Goal: Information Seeking & Learning: Compare options

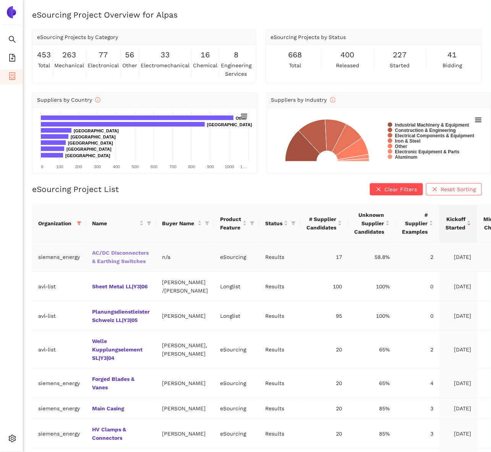
click at [0, 0] on link "AC/DC Disconnectors & Earthing Switches" at bounding box center [0, 0] width 0 height 0
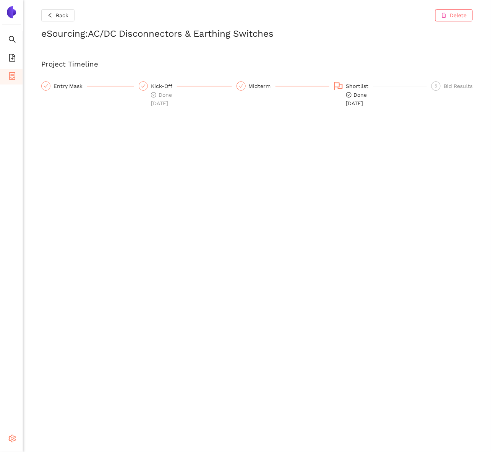
click at [13, 433] on span "setting" at bounding box center [12, 439] width 8 height 15
click at [64, 381] on span "Internal Area" at bounding box center [55, 384] width 34 height 6
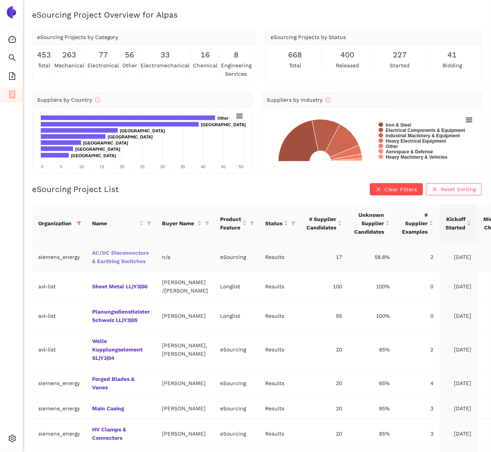
click at [0, 0] on link "AC/DC Disconnectors & Earthing Switches" at bounding box center [0, 0] width 0 height 0
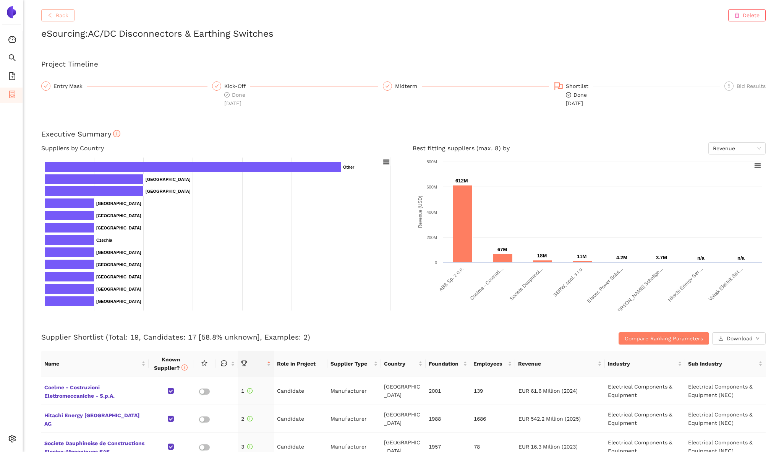
click at [57, 13] on span "Back" at bounding box center [62, 15] width 13 height 8
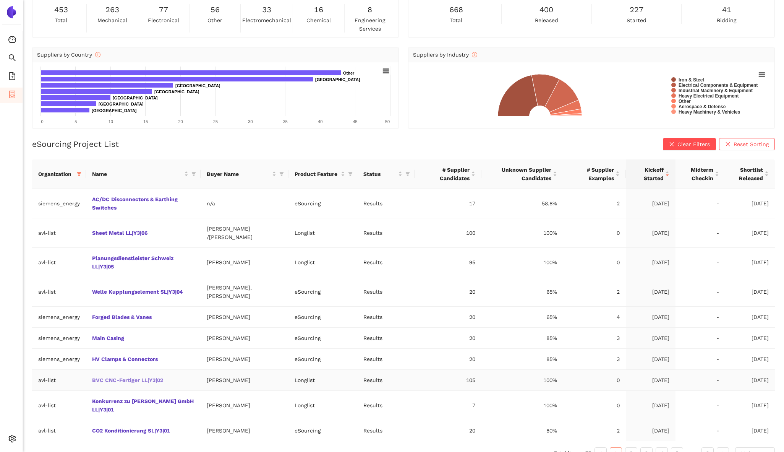
scroll to position [49, 0]
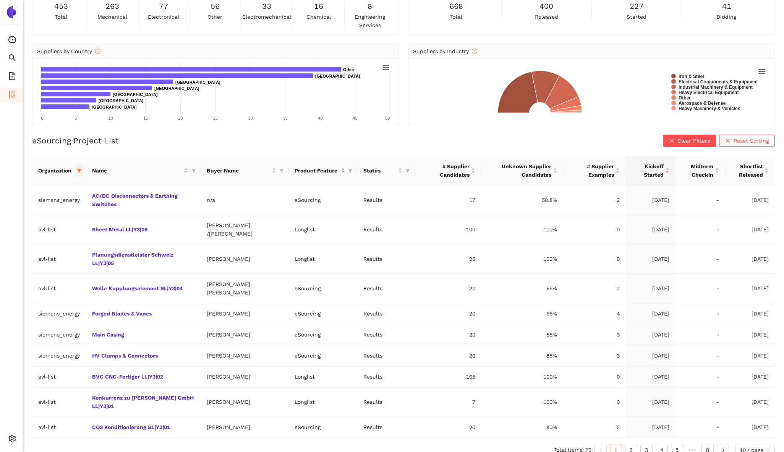
click at [82, 169] on span at bounding box center [79, 170] width 8 height 11
click at [28, 289] on span "avl-list" at bounding box center [28, 289] width 21 height 6
checkbox input "false"
click at [83, 303] on span "OK" at bounding box center [86, 304] width 7 height 8
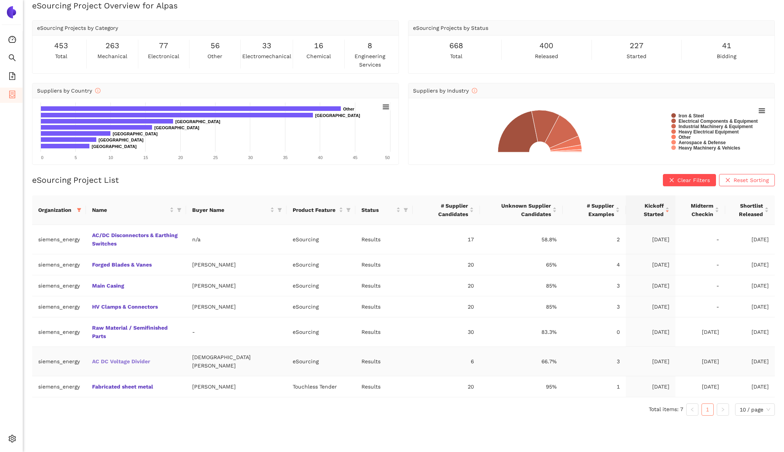
click at [0, 0] on link "AC DC Voltage Divider" at bounding box center [0, 0] width 0 height 0
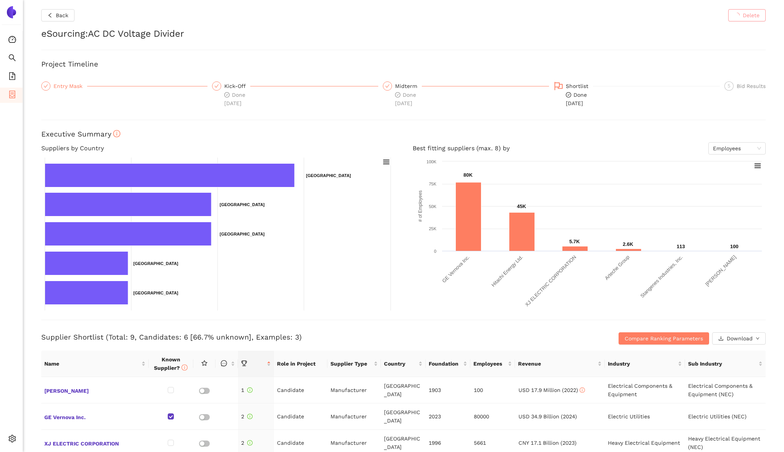
click at [73, 88] on div "Entry Mask" at bounding box center [70, 85] width 34 height 9
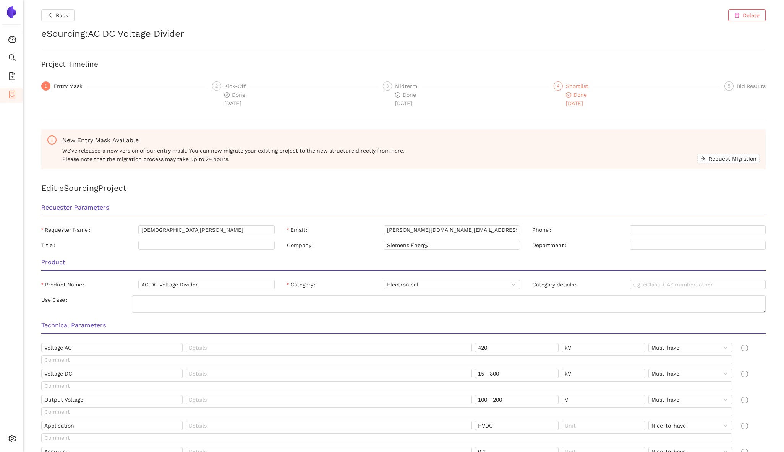
click at [491, 83] on div "4" at bounding box center [558, 85] width 9 height 9
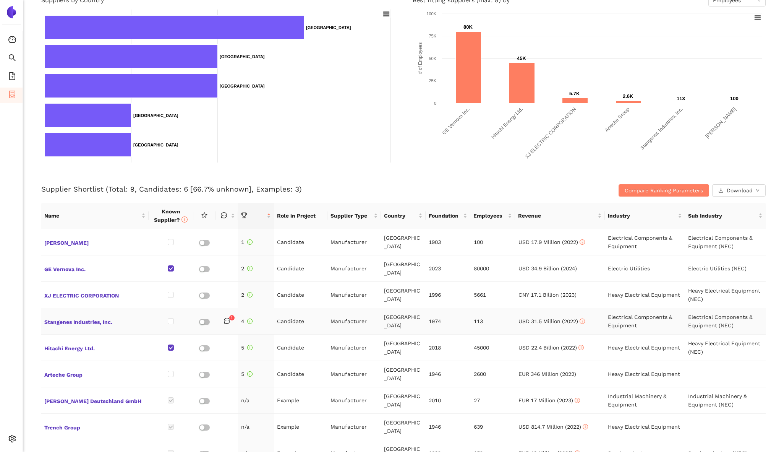
scroll to position [161, 0]
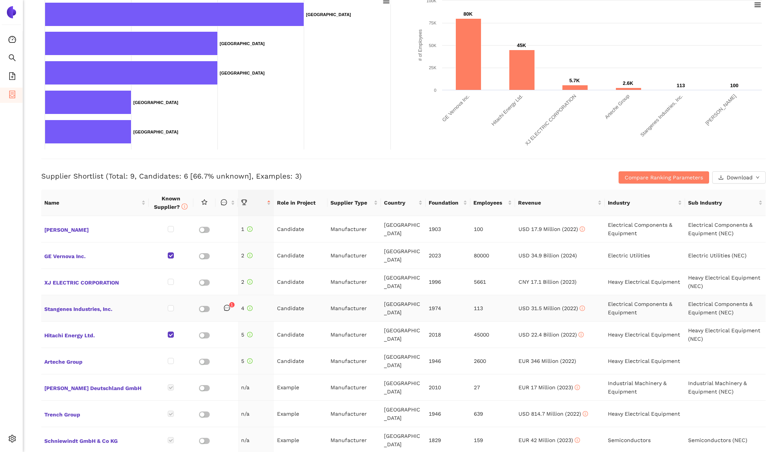
click at [231, 297] on body "Consolidation Search eSourcing Templates eSourcing Projects Settings Back Delet…" at bounding box center [392, 226] width 784 height 452
click at [88, 303] on span "Stangenes Industries, Inc." at bounding box center [94, 308] width 101 height 10
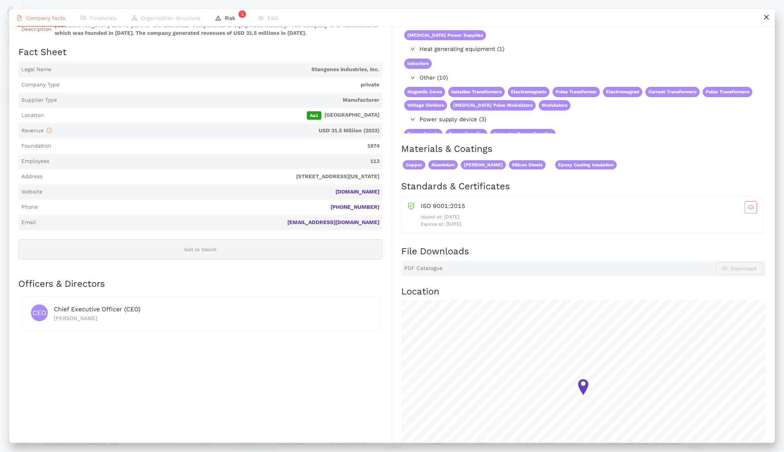
scroll to position [0, 0]
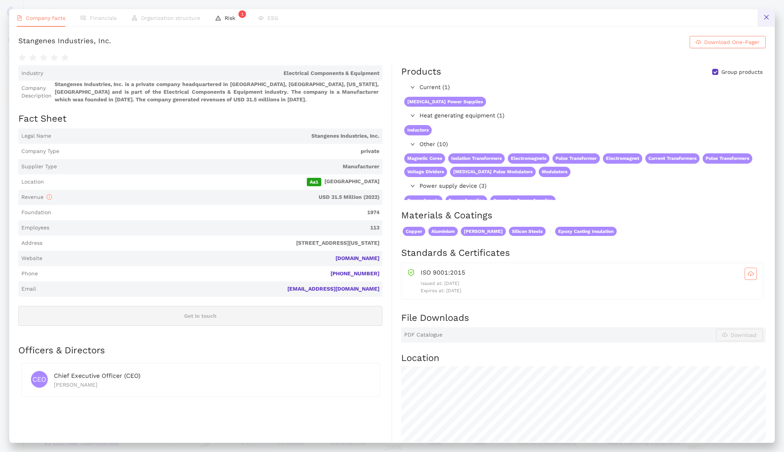
click at [491, 19] on icon "close" at bounding box center [767, 17] width 6 height 6
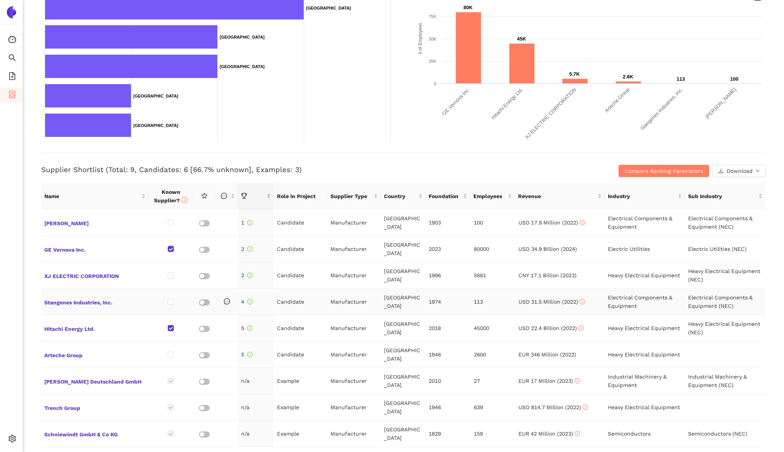
scroll to position [175, 0]
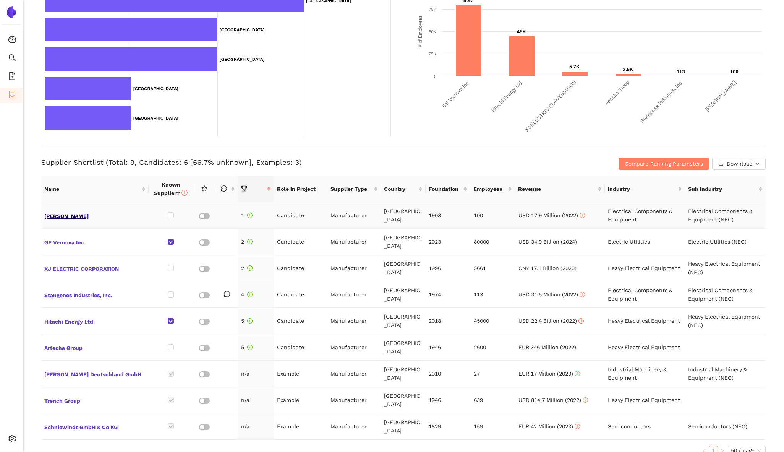
click at [63, 216] on span "[PERSON_NAME]" at bounding box center [94, 215] width 101 height 10
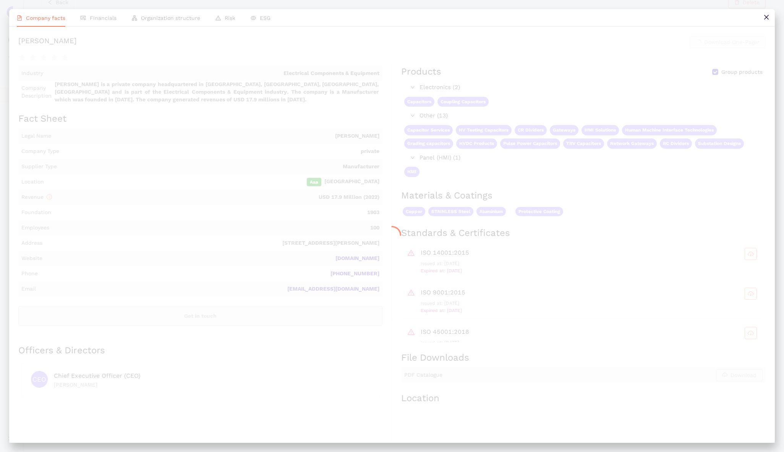
scroll to position [0, 0]
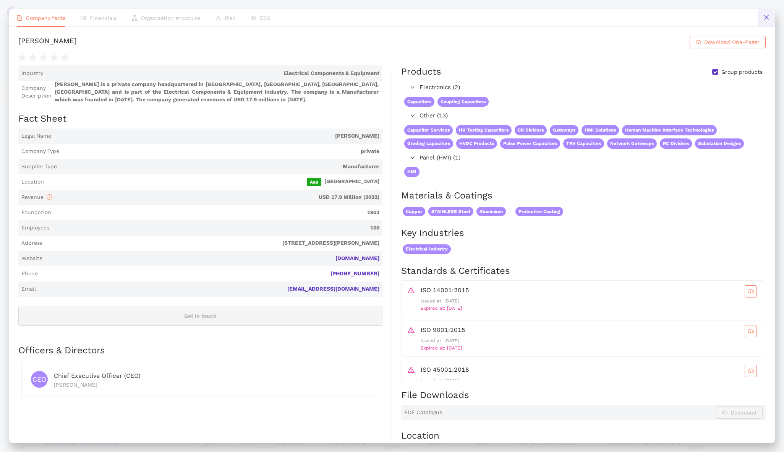
click at [491, 18] on button at bounding box center [766, 17] width 17 height 17
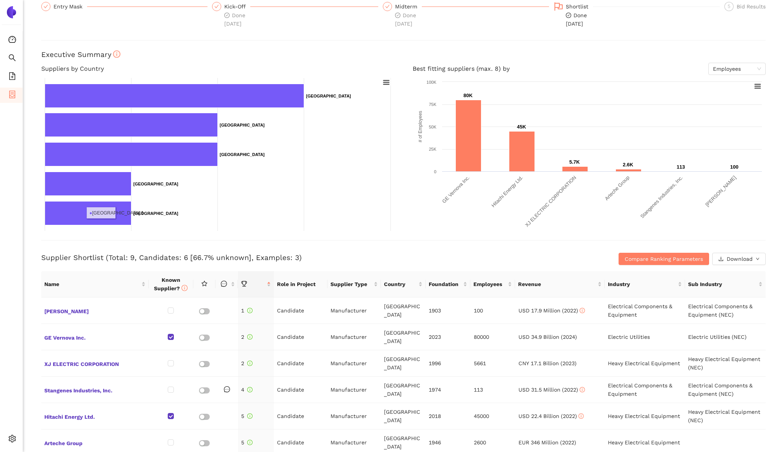
scroll to position [101, 0]
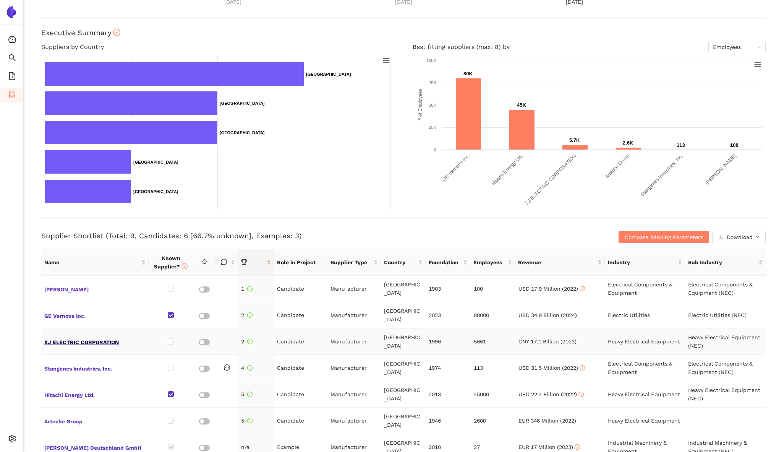
click at [93, 336] on span "XJ ELECTRIC CORPORATION" at bounding box center [94, 341] width 101 height 10
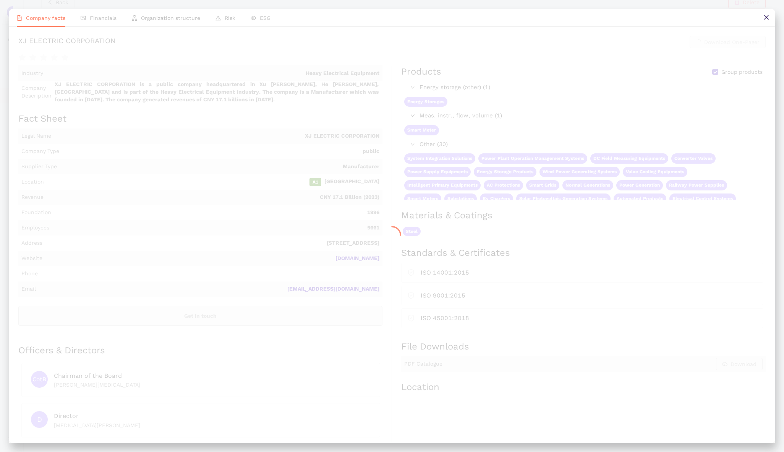
scroll to position [0, 0]
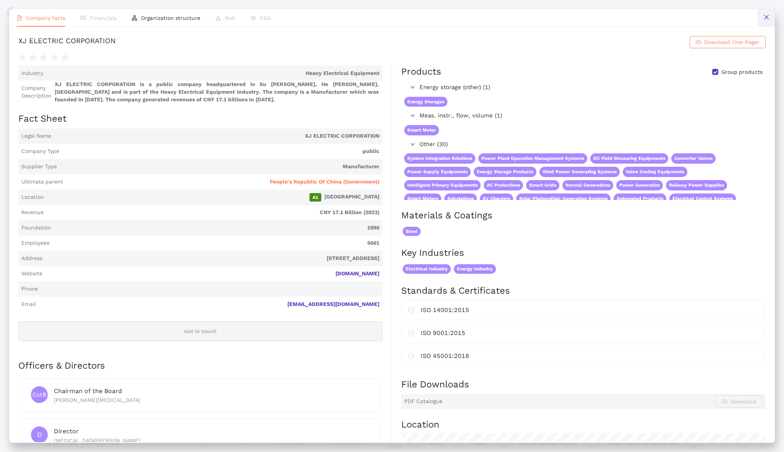
click at [491, 13] on button at bounding box center [766, 17] width 17 height 17
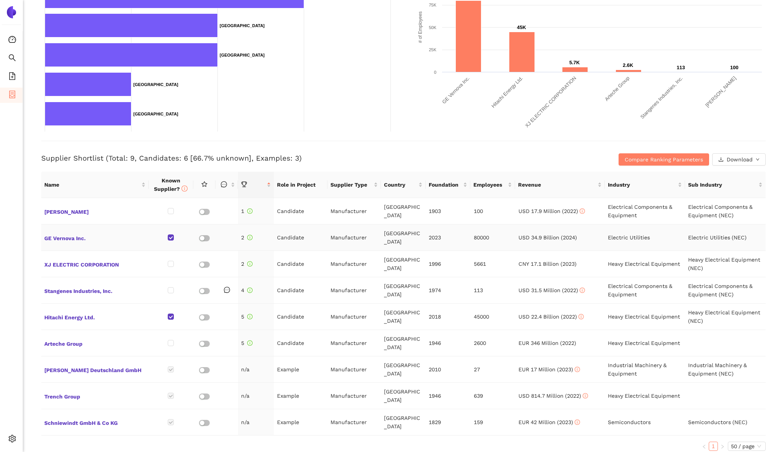
scroll to position [180, 0]
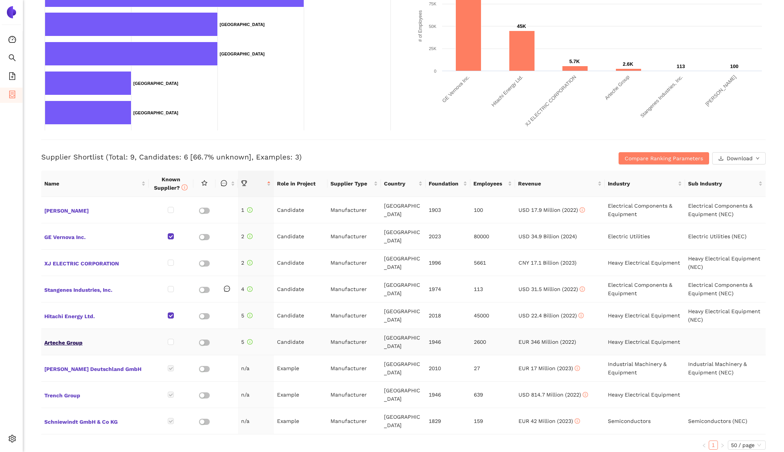
click at [66, 337] on span "Arteche Group" at bounding box center [94, 342] width 101 height 10
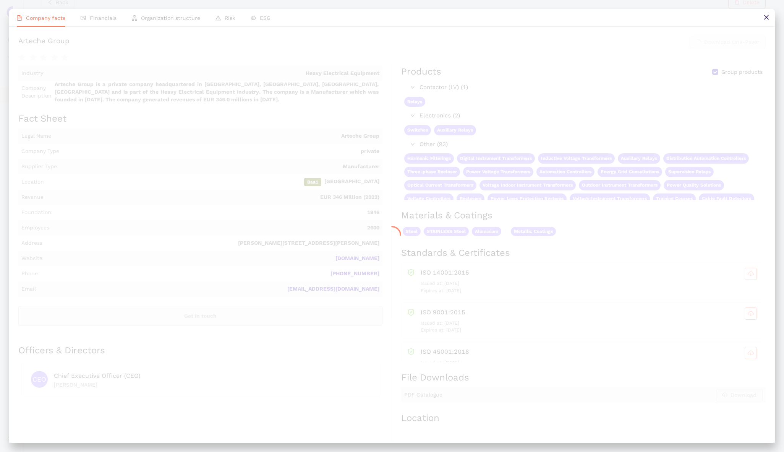
scroll to position [0, 0]
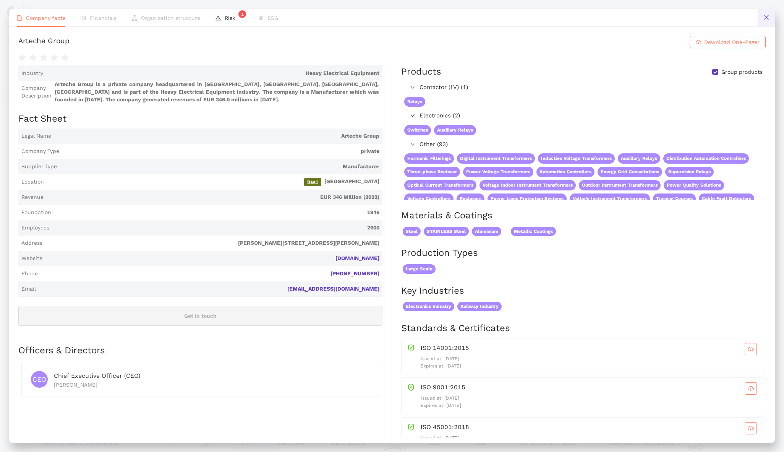
click at [491, 20] on icon "close" at bounding box center [767, 17] width 6 height 6
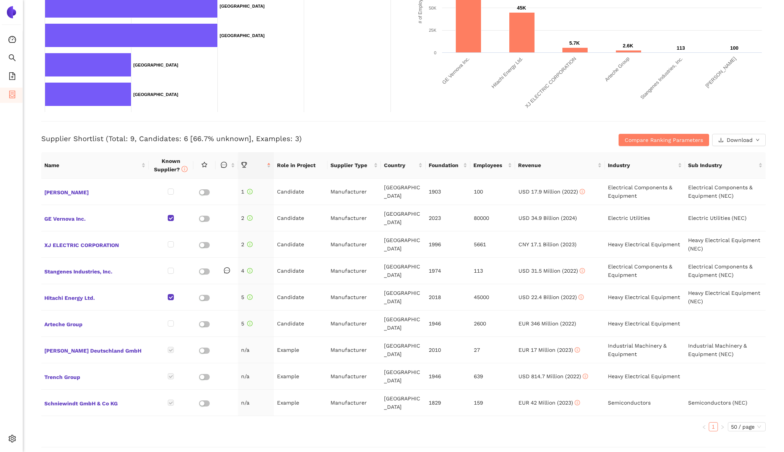
scroll to position [215, 0]
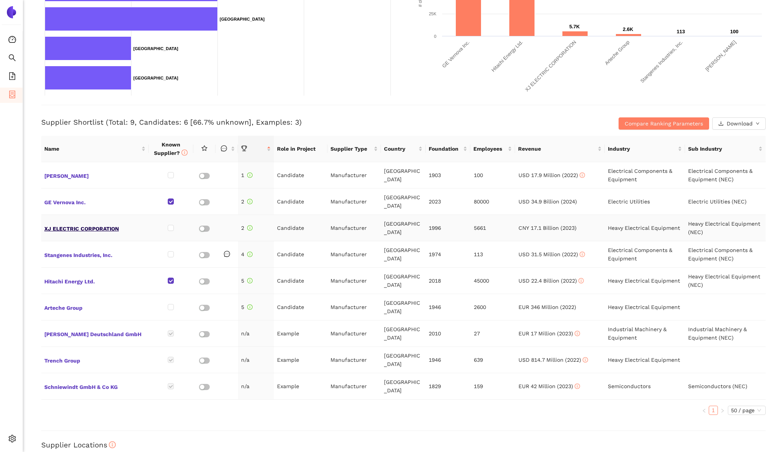
click at [79, 223] on span "XJ ELECTRIC CORPORATION" at bounding box center [94, 228] width 101 height 10
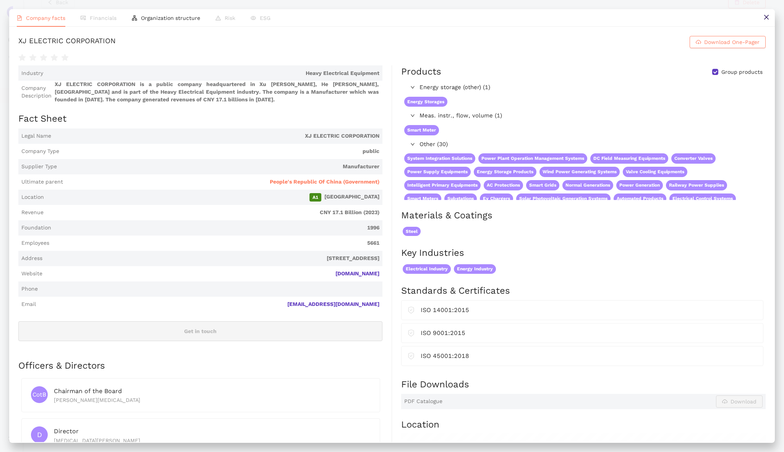
scroll to position [0, 0]
drag, startPoint x: 167, startPoint y: 23, endPoint x: 553, endPoint y: 168, distance: 411.9
click at [167, 23] on li "Organization structure" at bounding box center [166, 18] width 84 height 18
click at [491, 17] on icon "close" at bounding box center [766, 17] width 5 height 5
click at [491, 19] on div "Back Delete eSourcing : AC DC Voltage Divider Project Timeline Entry Mask Kick-…" at bounding box center [403, 226] width 761 height 452
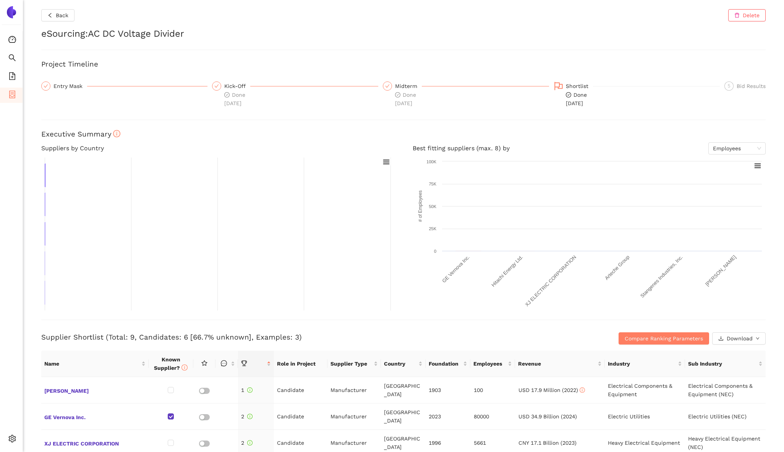
click at [83, 250] on rect at bounding box center [217, 233] width 353 height 153
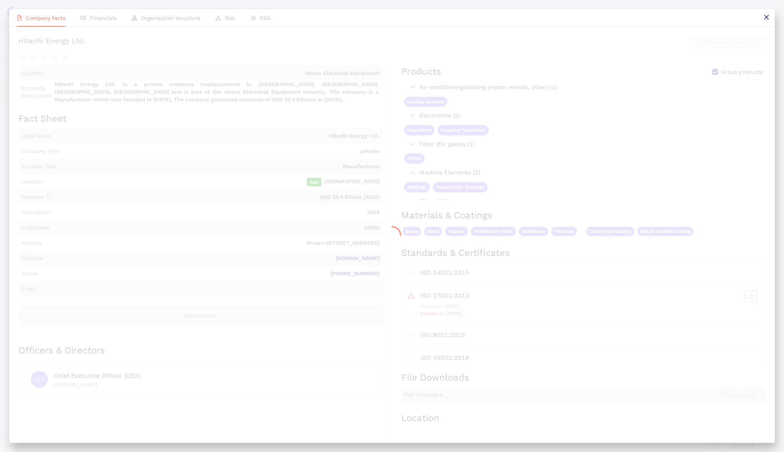
click at [112, 262] on div at bounding box center [392, 235] width 766 height 415
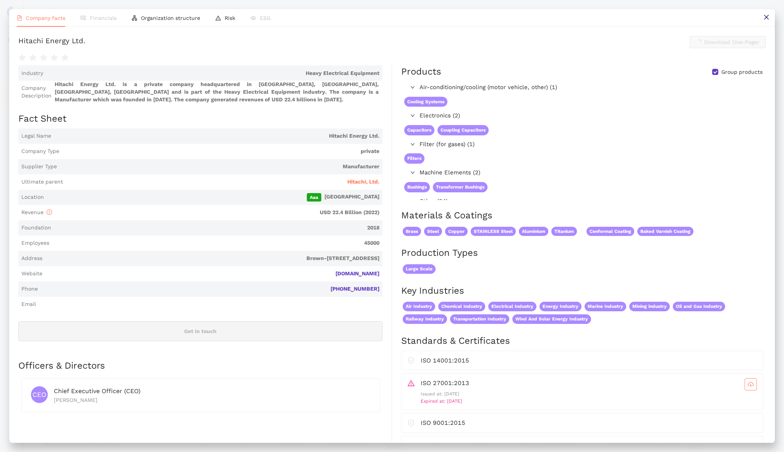
click at [491, 20] on icon "close" at bounding box center [767, 17] width 6 height 6
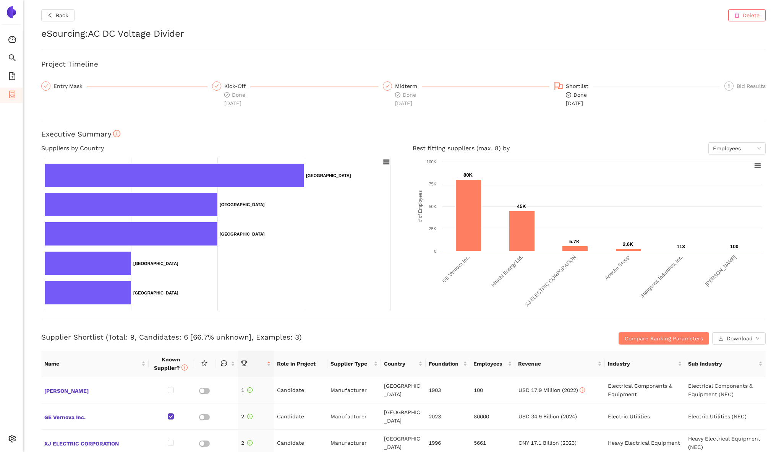
scroll to position [286, 0]
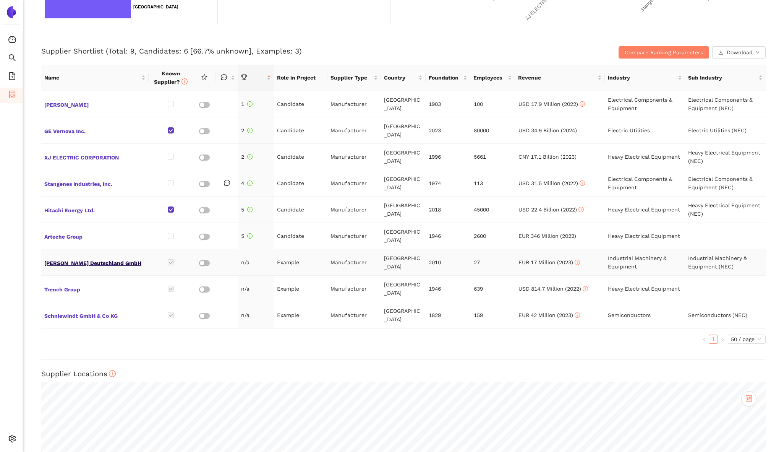
click at [99, 257] on span "[PERSON_NAME] Deutschland GmbH" at bounding box center [94, 262] width 101 height 10
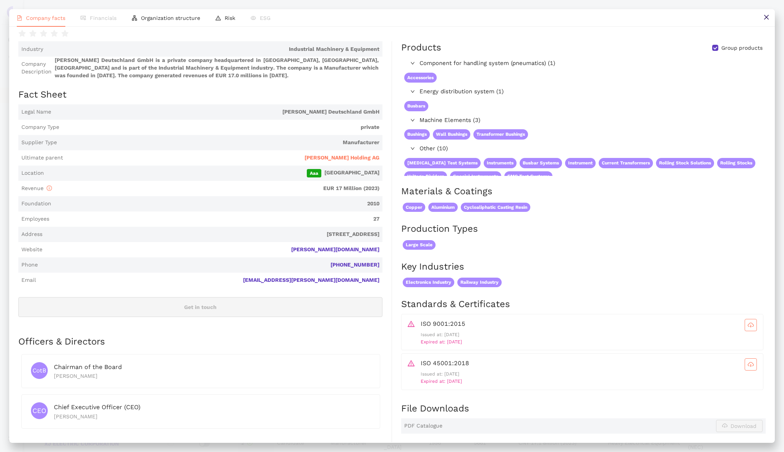
scroll to position [0, 0]
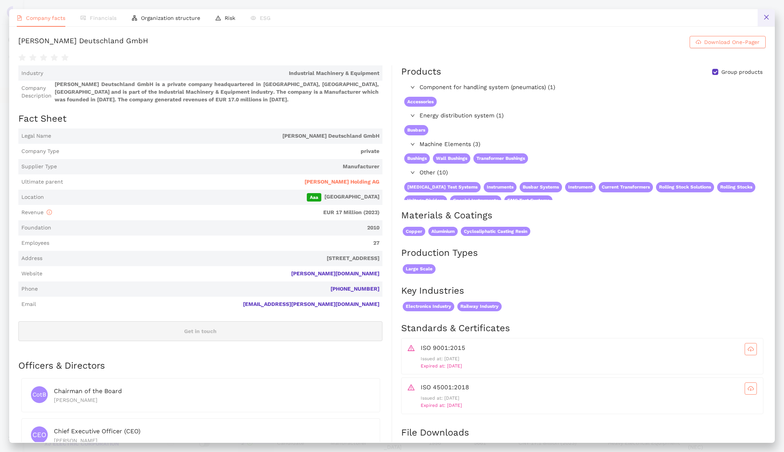
click at [491, 18] on icon "close" at bounding box center [767, 17] width 6 height 6
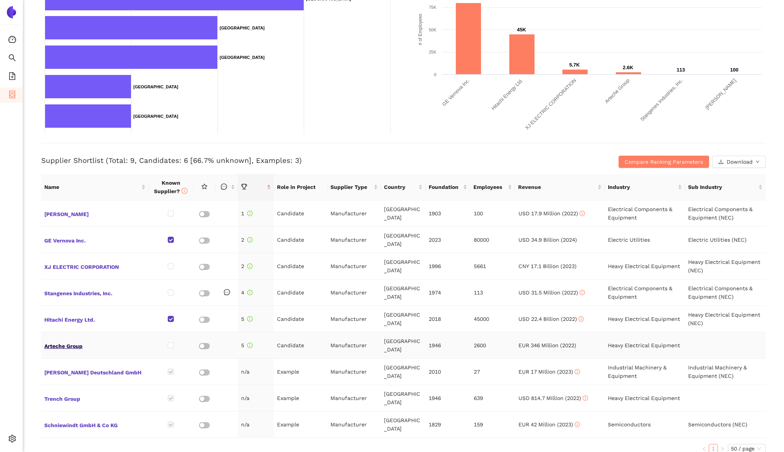
scroll to position [205, 0]
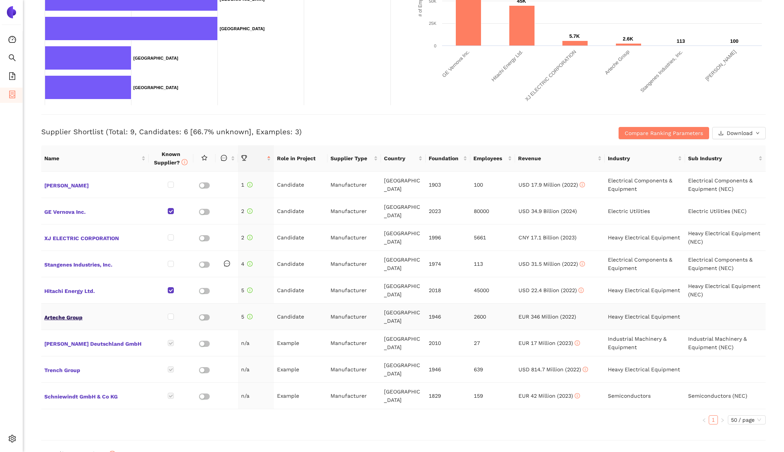
click at [63, 311] on span "Arteche Group" at bounding box center [94, 316] width 101 height 10
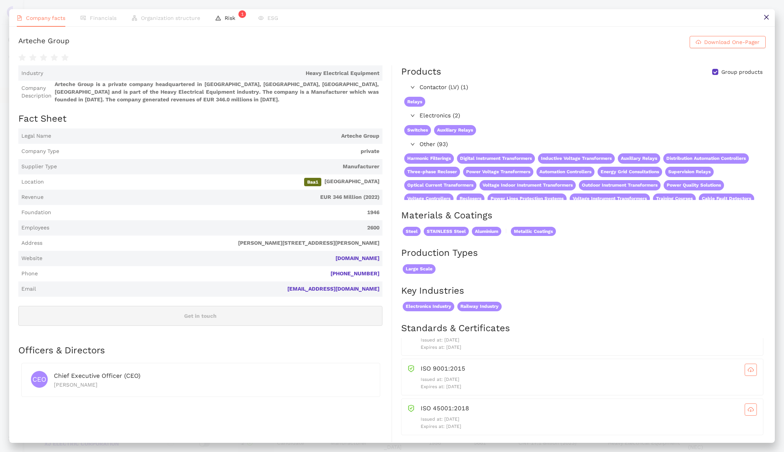
scroll to position [0, 0]
click at [491, 17] on icon "close" at bounding box center [767, 17] width 6 height 6
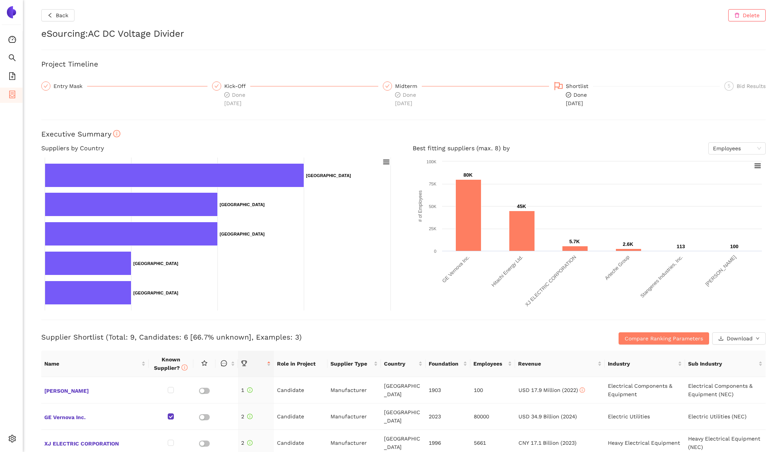
scroll to position [53, 0]
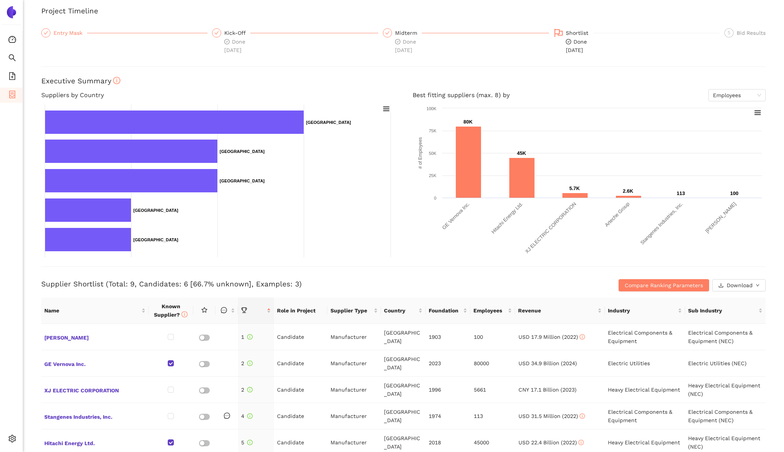
click at [68, 31] on div "Entry Mask" at bounding box center [70, 32] width 34 height 9
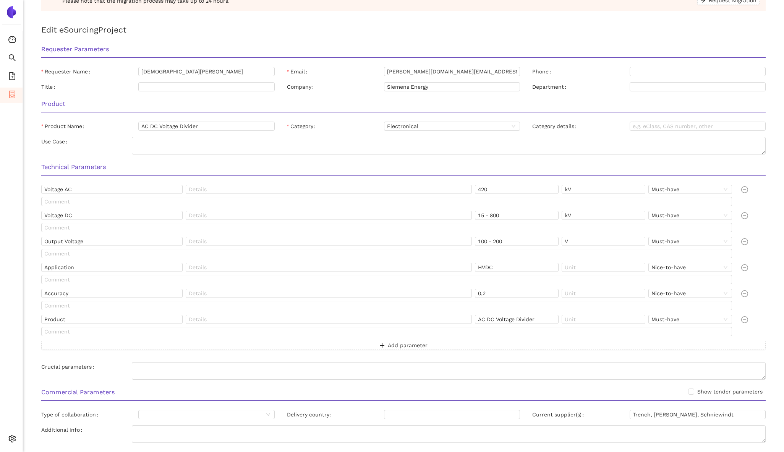
scroll to position [0, 0]
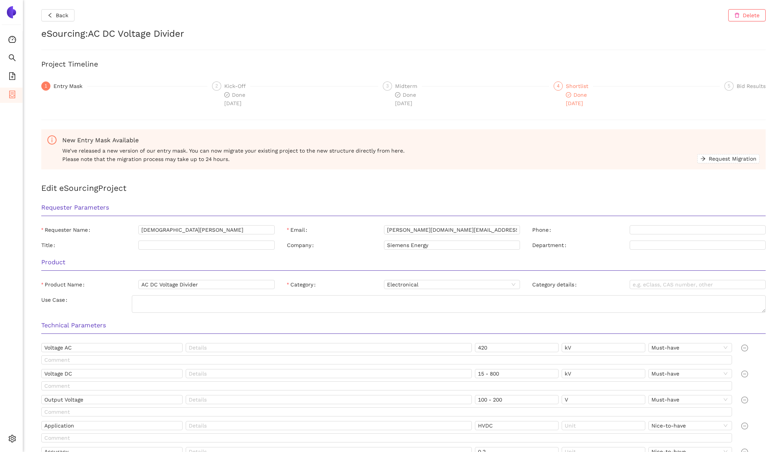
click at [491, 104] on span "Done [DATE]" at bounding box center [576, 99] width 21 height 15
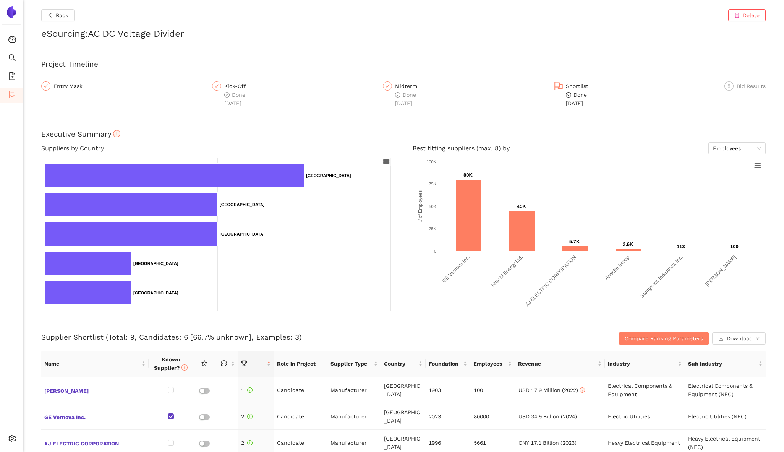
scroll to position [121, 0]
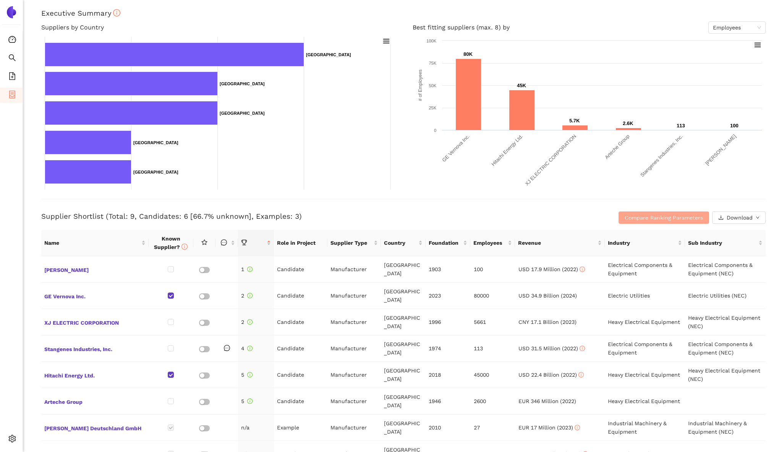
click at [491, 222] on button "Compare Ranking Parameters" at bounding box center [664, 217] width 91 height 12
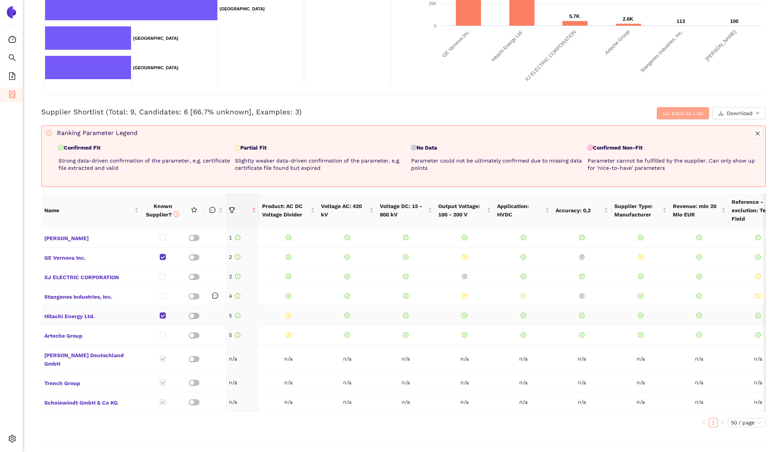
scroll to position [107, 0]
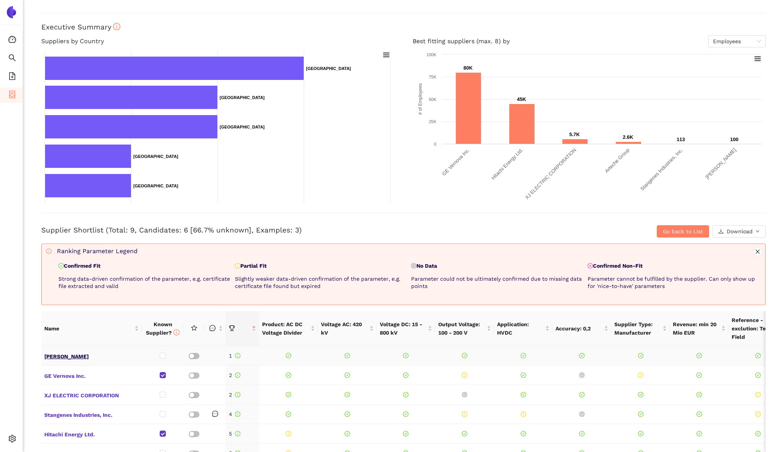
click at [62, 353] on span "[PERSON_NAME]" at bounding box center [91, 355] width 94 height 10
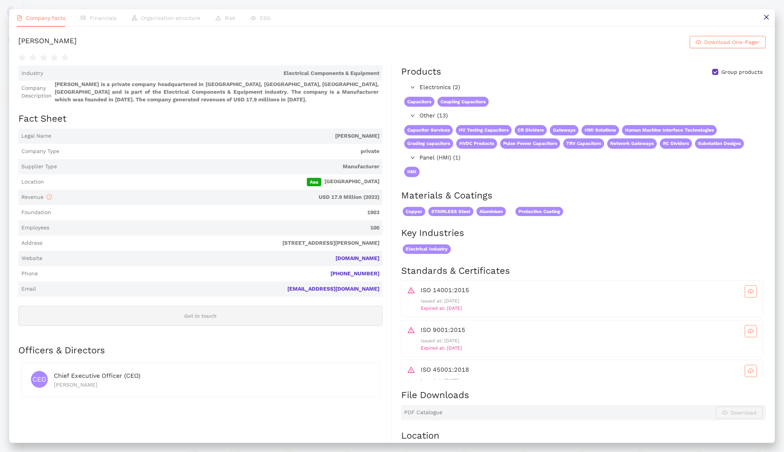
click at [178, 19] on span "Organization structure" at bounding box center [170, 18] width 59 height 6
click at [236, 14] on li "Risk" at bounding box center [225, 18] width 35 height 18
click at [264, 18] on span "ESG" at bounding box center [265, 18] width 11 height 6
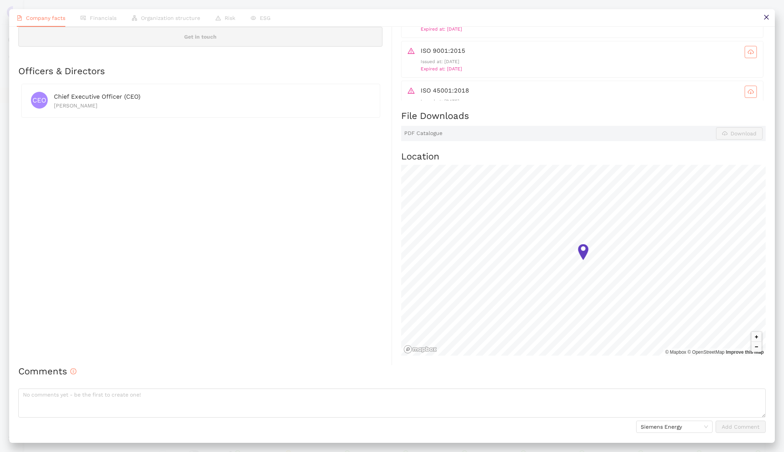
scroll to position [0, 0]
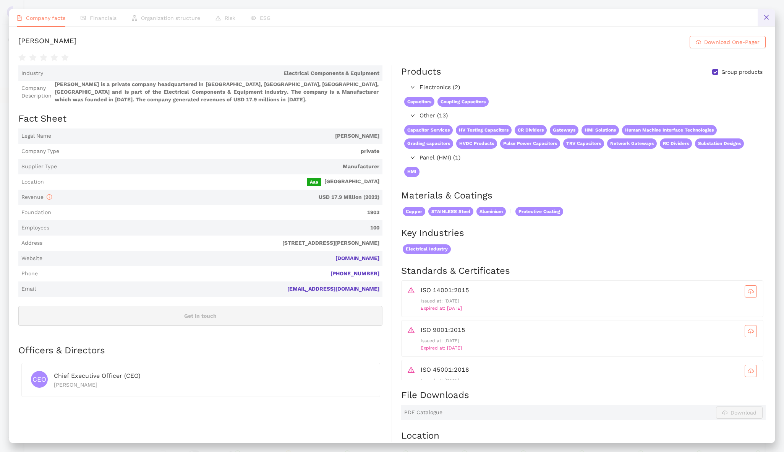
click at [491, 15] on icon "close" at bounding box center [767, 17] width 6 height 6
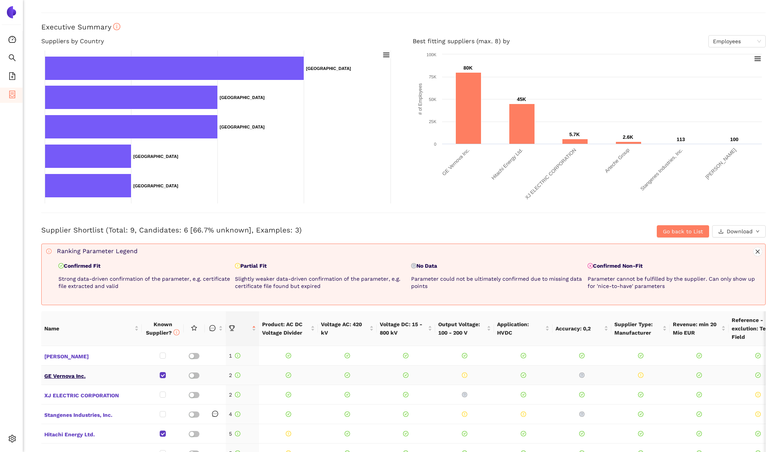
click at [72, 374] on span "GE Vernova Inc." at bounding box center [91, 375] width 94 height 10
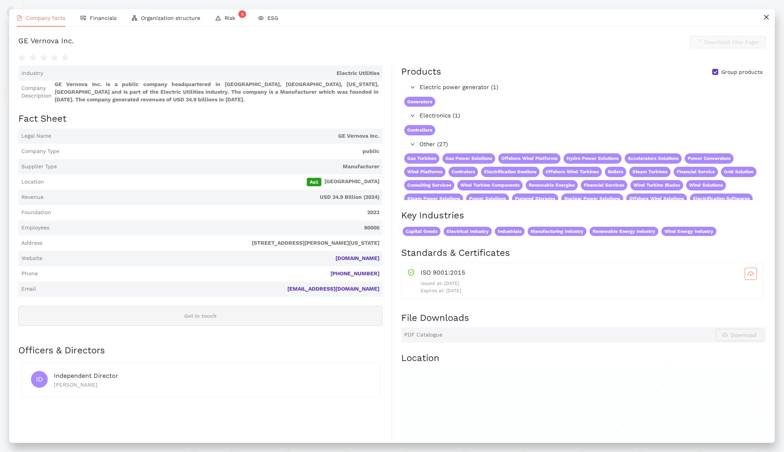
scroll to position [107, 0]
click at [106, 16] on span "Financials" at bounding box center [103, 18] width 27 height 6
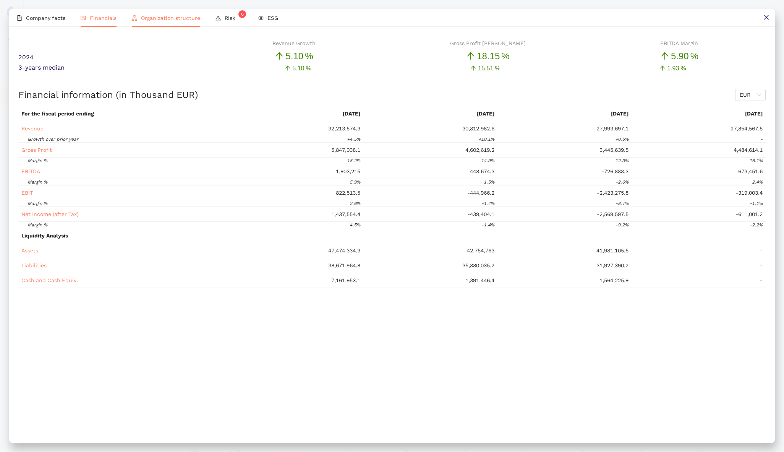
click at [142, 13] on li "Organization structure" at bounding box center [166, 18] width 84 height 18
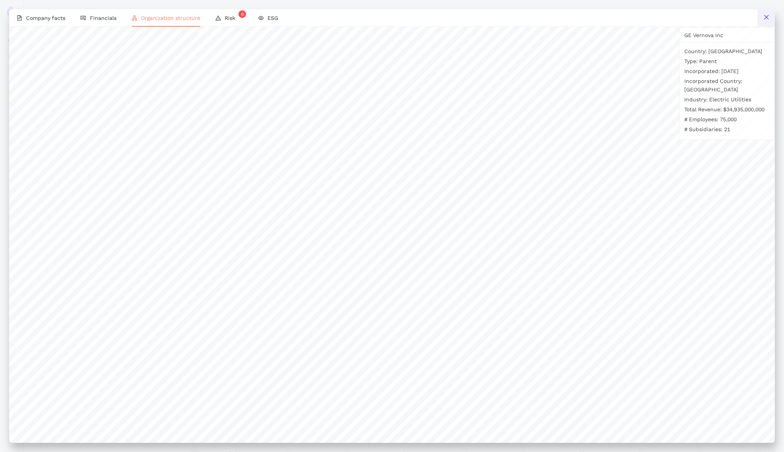
click at [491, 19] on icon "close" at bounding box center [767, 17] width 6 height 6
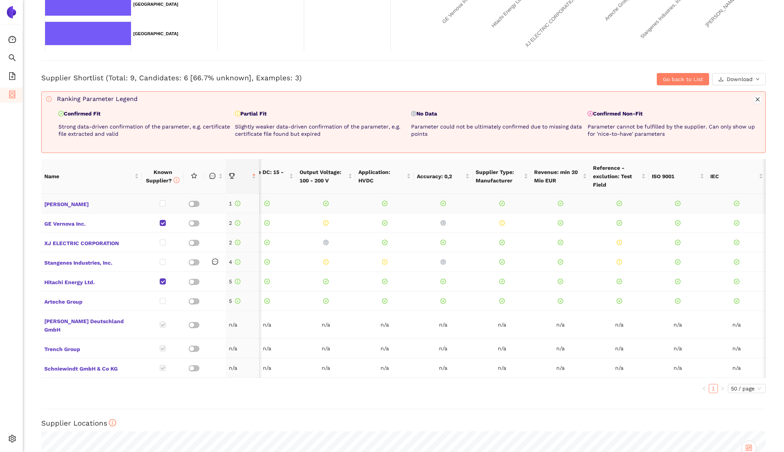
scroll to position [0, 0]
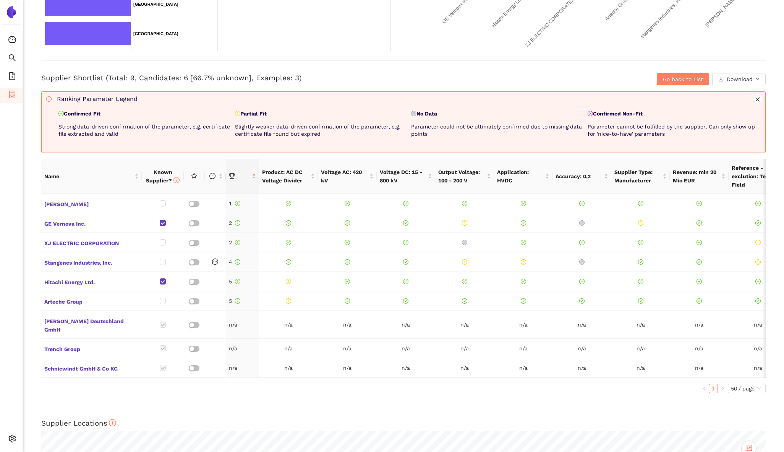
click at [491, 90] on div "Back Delete eSourcing : AC DC Voltage Divider Project Timeline Entry Mask Kick-…" at bounding box center [403, 226] width 761 height 452
click at [491, 83] on span "Go back to List" at bounding box center [683, 79] width 40 height 8
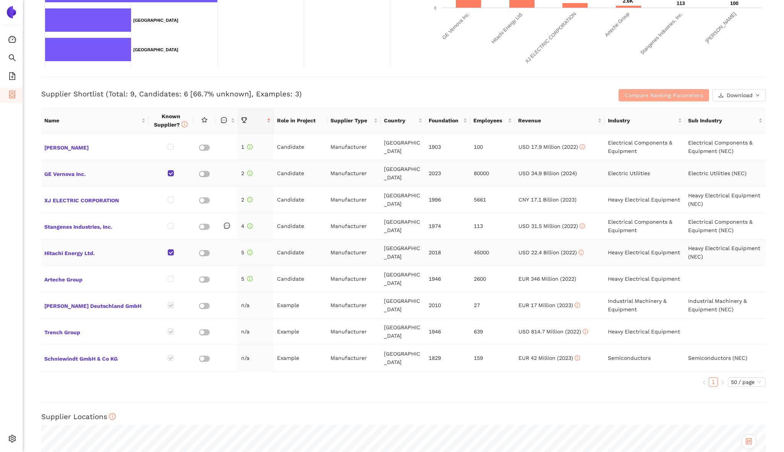
scroll to position [239, 0]
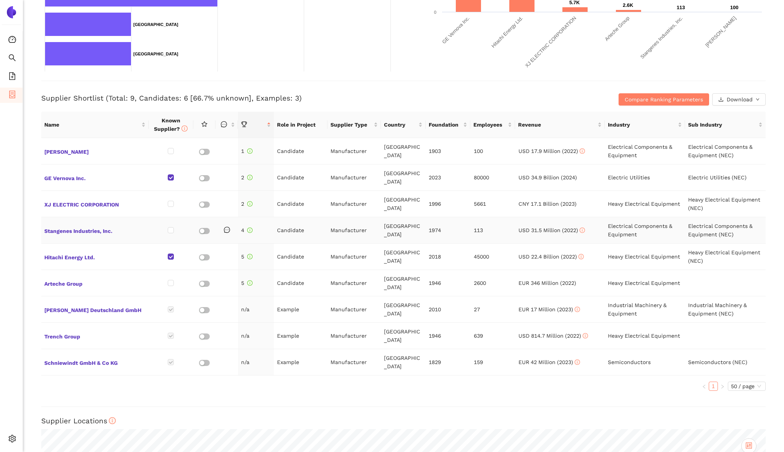
click at [226, 227] on icon "message" at bounding box center [227, 230] width 6 height 6
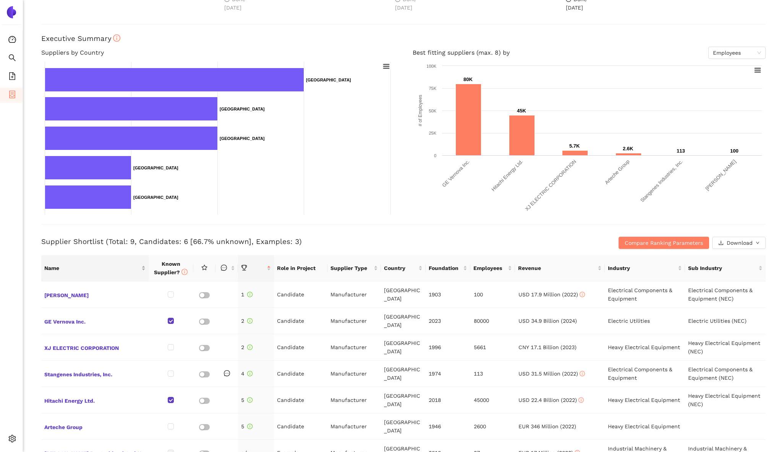
scroll to position [211, 0]
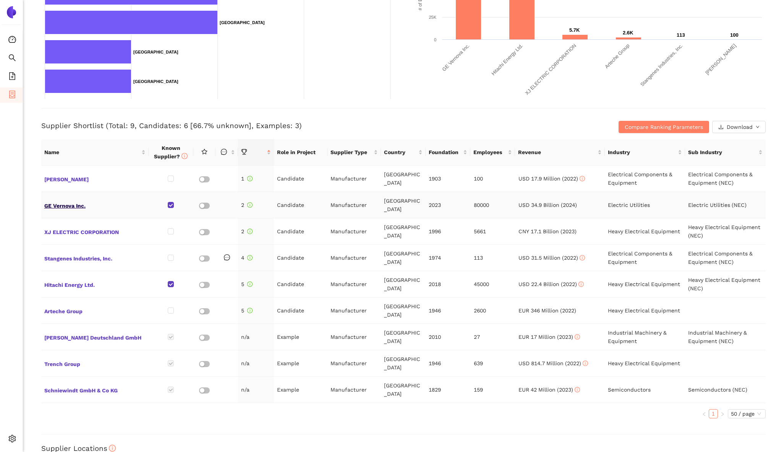
click at [72, 200] on span "GE Vernova Inc." at bounding box center [94, 205] width 101 height 10
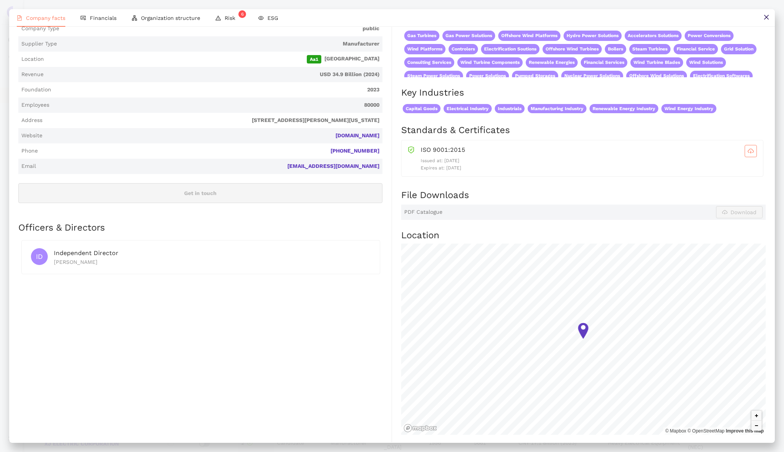
scroll to position [0, 0]
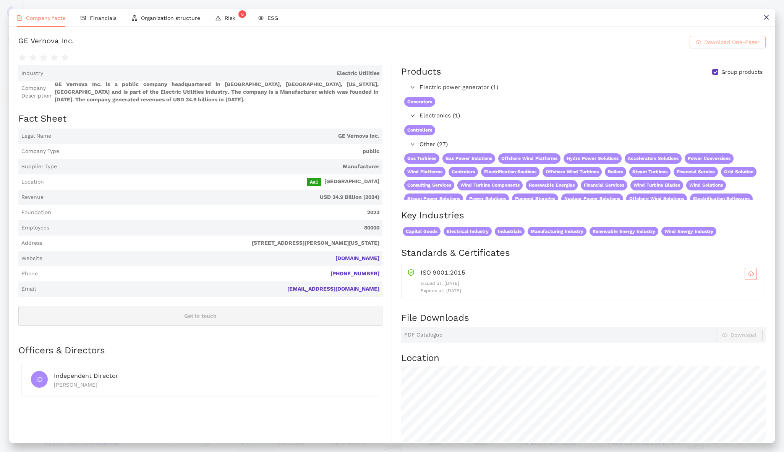
click at [491, 46] on span "Download One-Pager" at bounding box center [731, 42] width 55 height 8
click at [491, 13] on button at bounding box center [766, 17] width 17 height 17
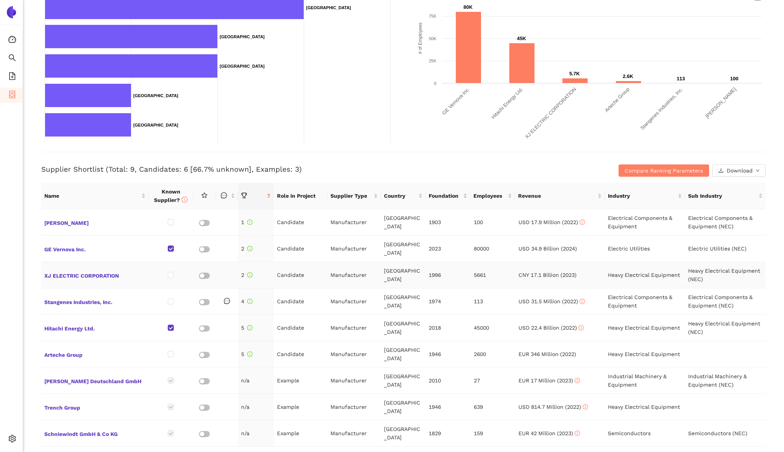
scroll to position [178, 0]
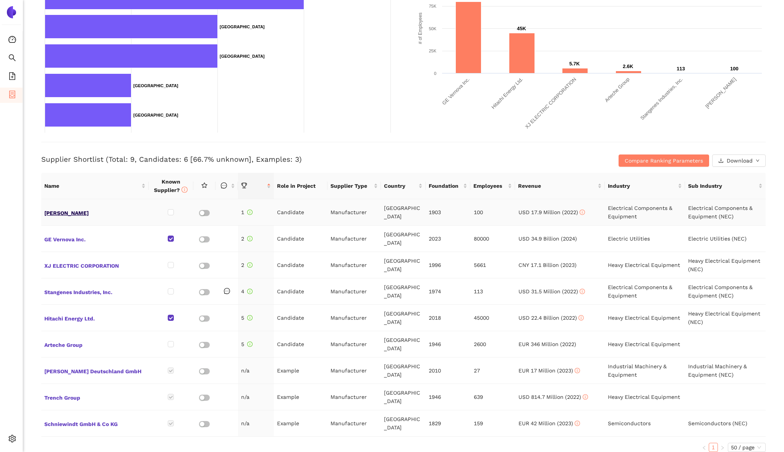
click at [61, 211] on span "[PERSON_NAME]" at bounding box center [94, 212] width 101 height 10
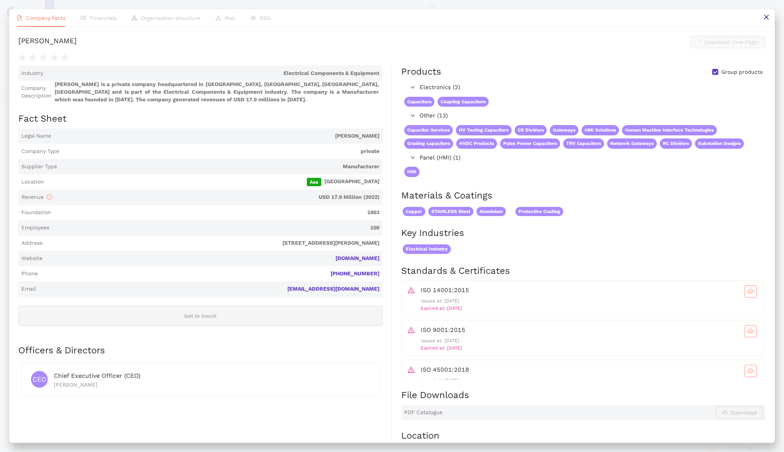
scroll to position [0, 0]
click at [491, 20] on button at bounding box center [766, 17] width 17 height 17
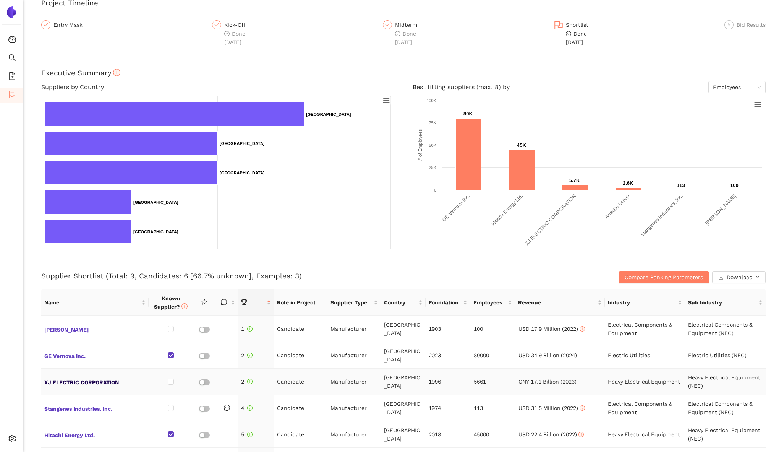
scroll to position [82, 0]
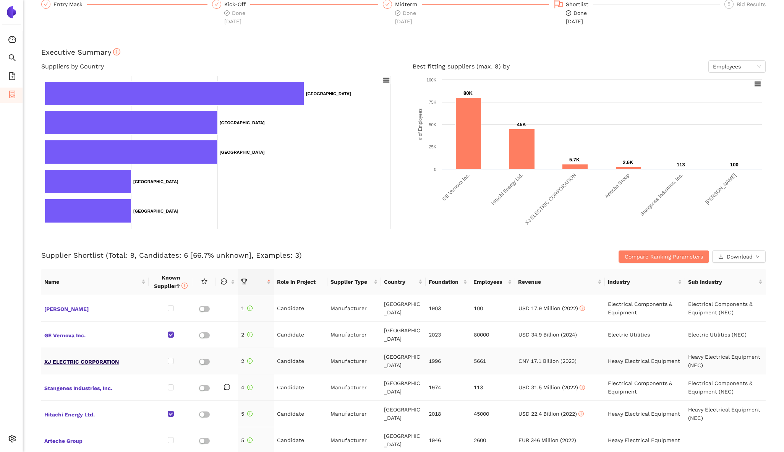
click at [108, 356] on span "XJ ELECTRIC CORPORATION" at bounding box center [94, 361] width 101 height 10
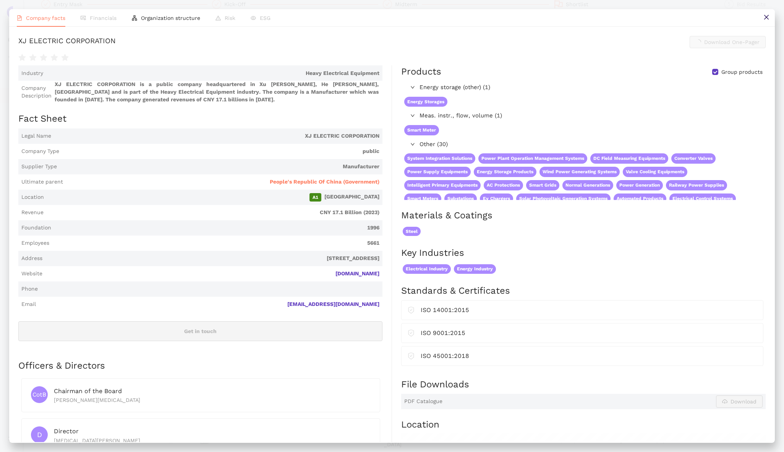
scroll to position [0, 0]
click at [491, 21] on button at bounding box center [766, 17] width 17 height 17
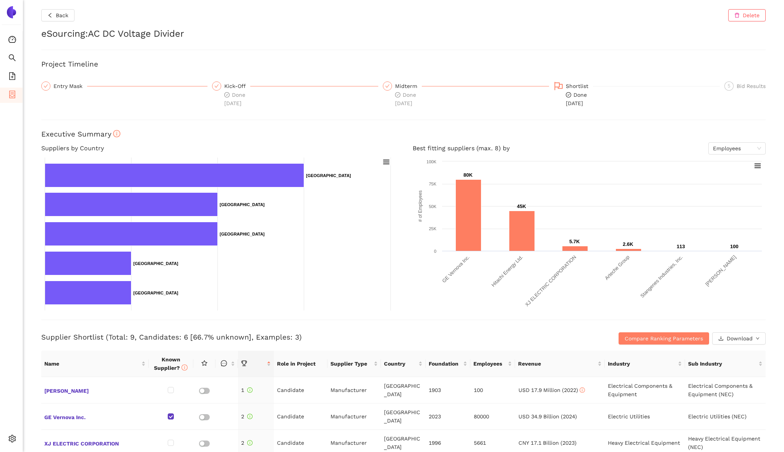
scroll to position [225, 0]
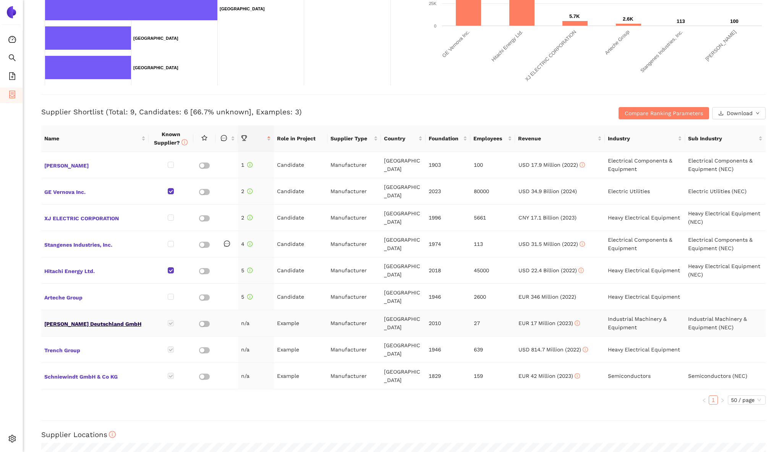
click at [81, 318] on span "[PERSON_NAME] Deutschland GmbH" at bounding box center [94, 323] width 101 height 10
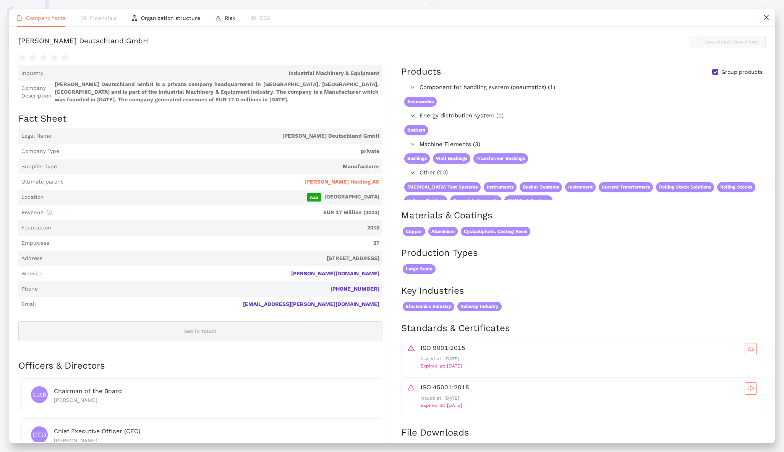
scroll to position [0, 0]
click at [173, 21] on li "Organization structure" at bounding box center [166, 18] width 84 height 18
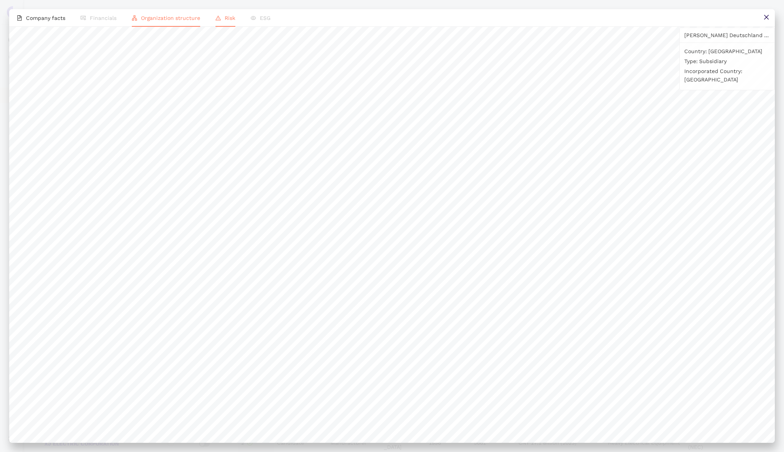
click at [229, 21] on li "Risk" at bounding box center [225, 18] width 35 height 18
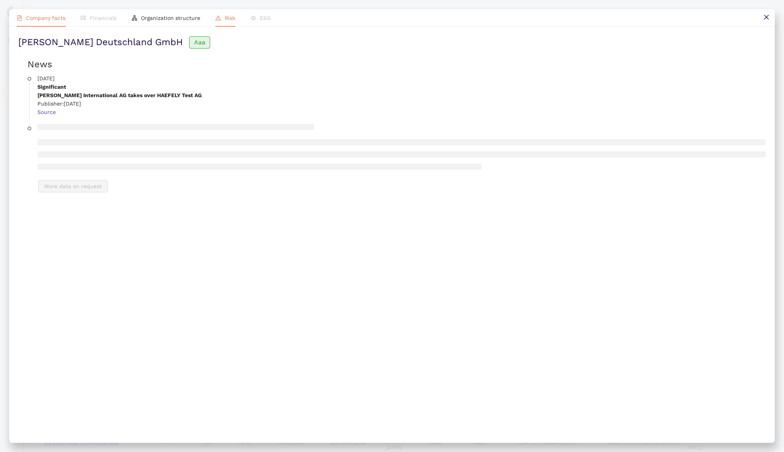
click at [39, 13] on li "Company facts" at bounding box center [41, 18] width 64 height 18
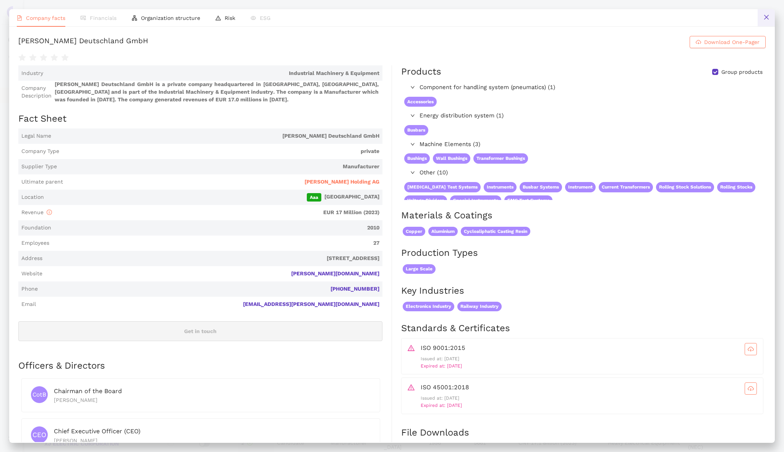
click at [491, 13] on button at bounding box center [766, 17] width 17 height 17
